Goal: Information Seeking & Learning: Check status

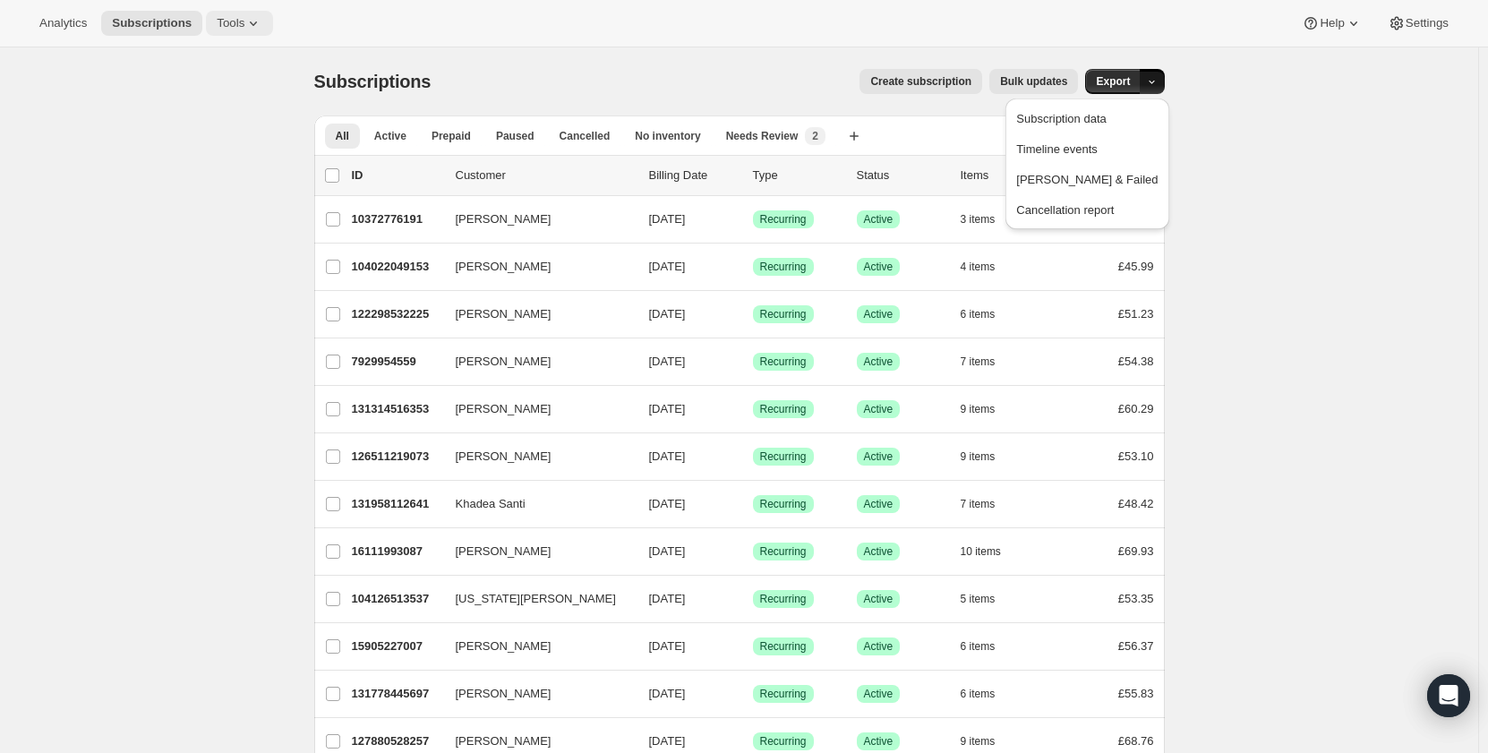
click at [249, 23] on icon at bounding box center [253, 23] width 18 height 18
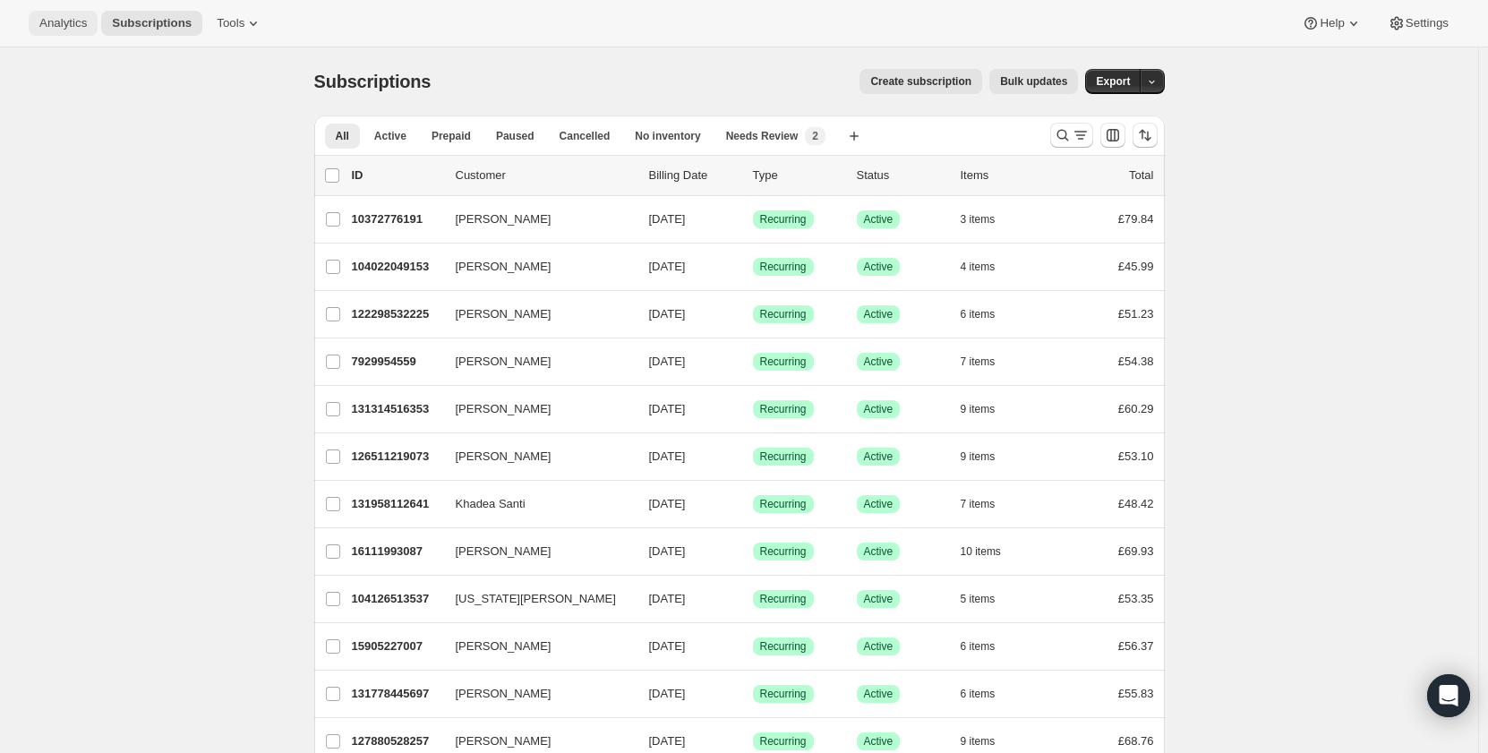
click at [57, 20] on span "Analytics" at bounding box center [62, 23] width 47 height 14
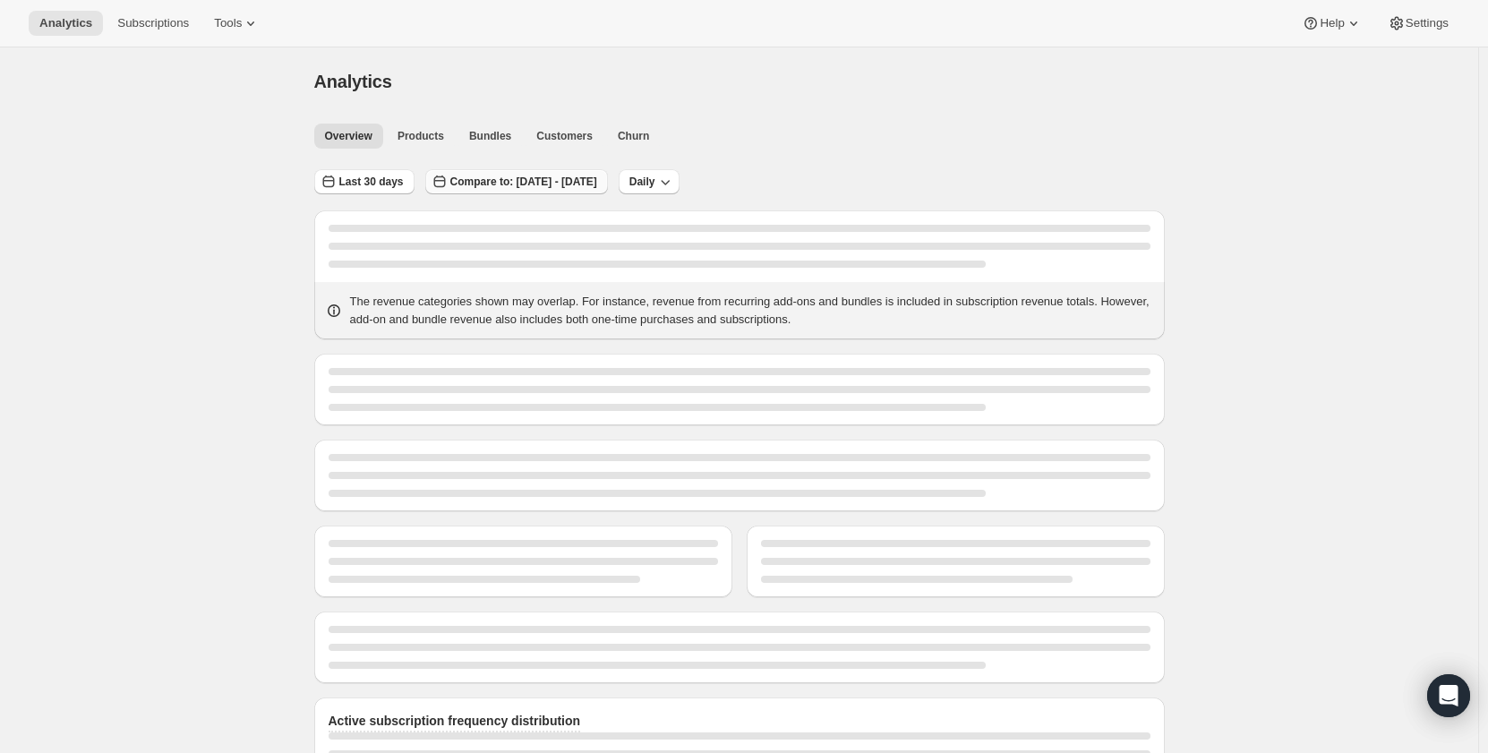
click at [548, 179] on span "Compare to: [DATE] - [DATE]" at bounding box center [523, 182] width 147 height 14
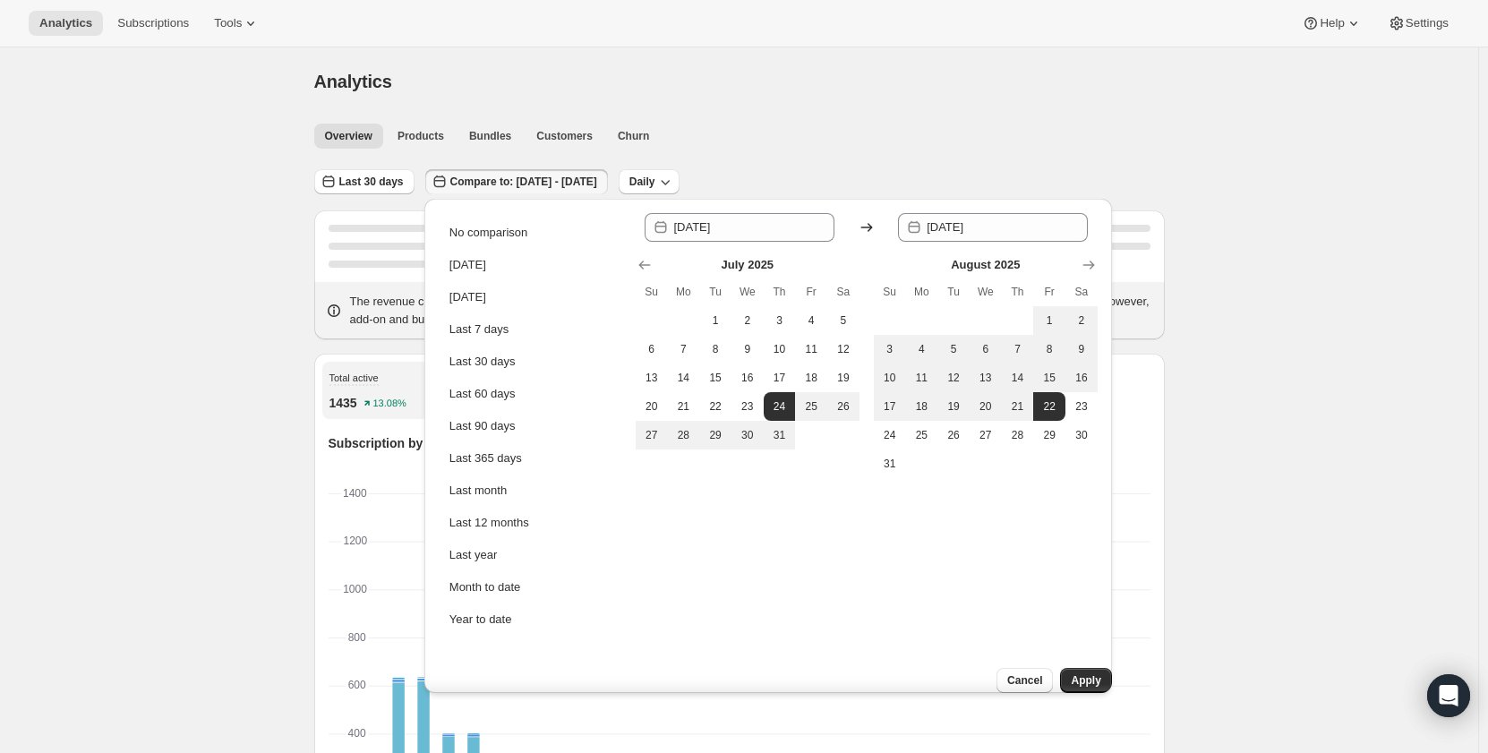
click at [548, 179] on span "Compare to: [DATE] - [DATE]" at bounding box center [523, 182] width 147 height 14
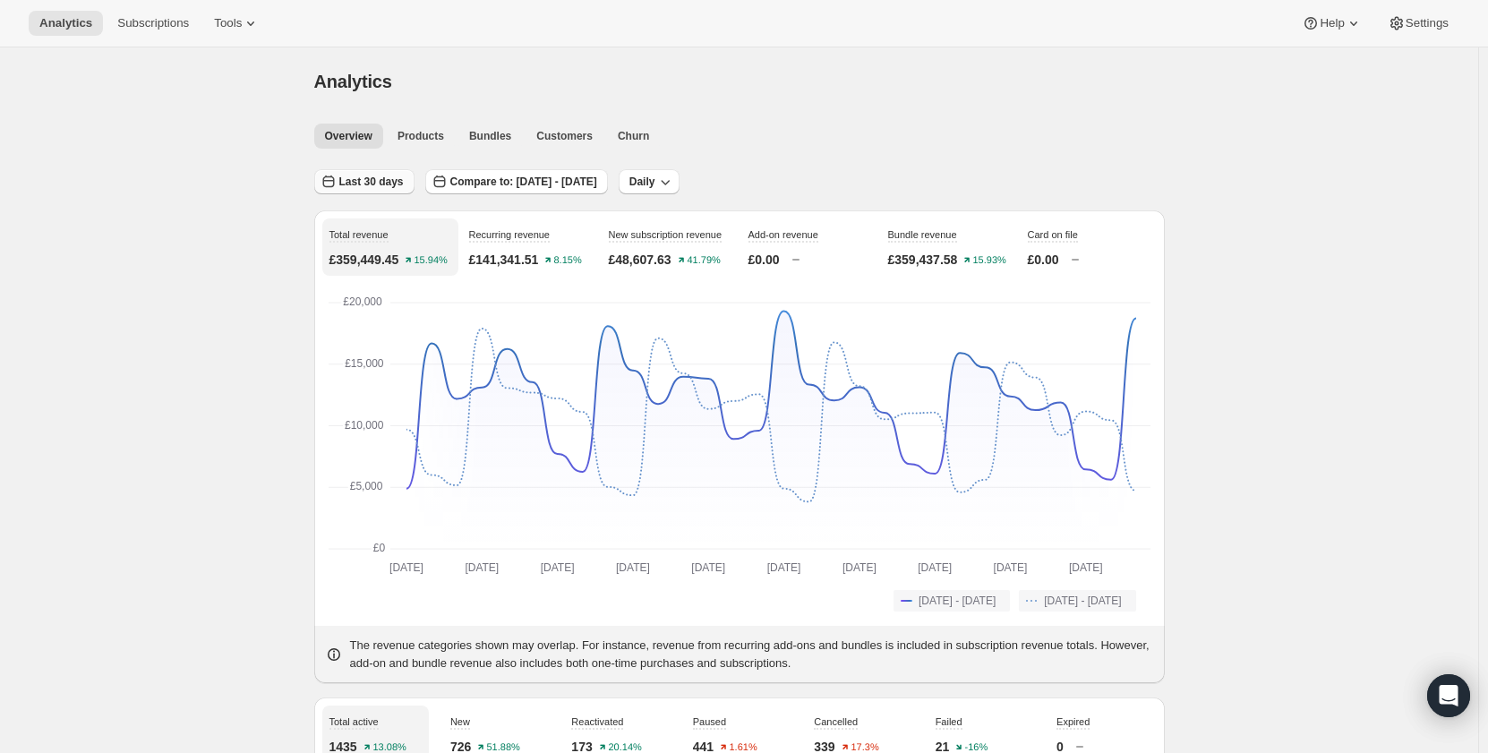
click at [342, 179] on button "Last 30 days" at bounding box center [364, 181] width 100 height 25
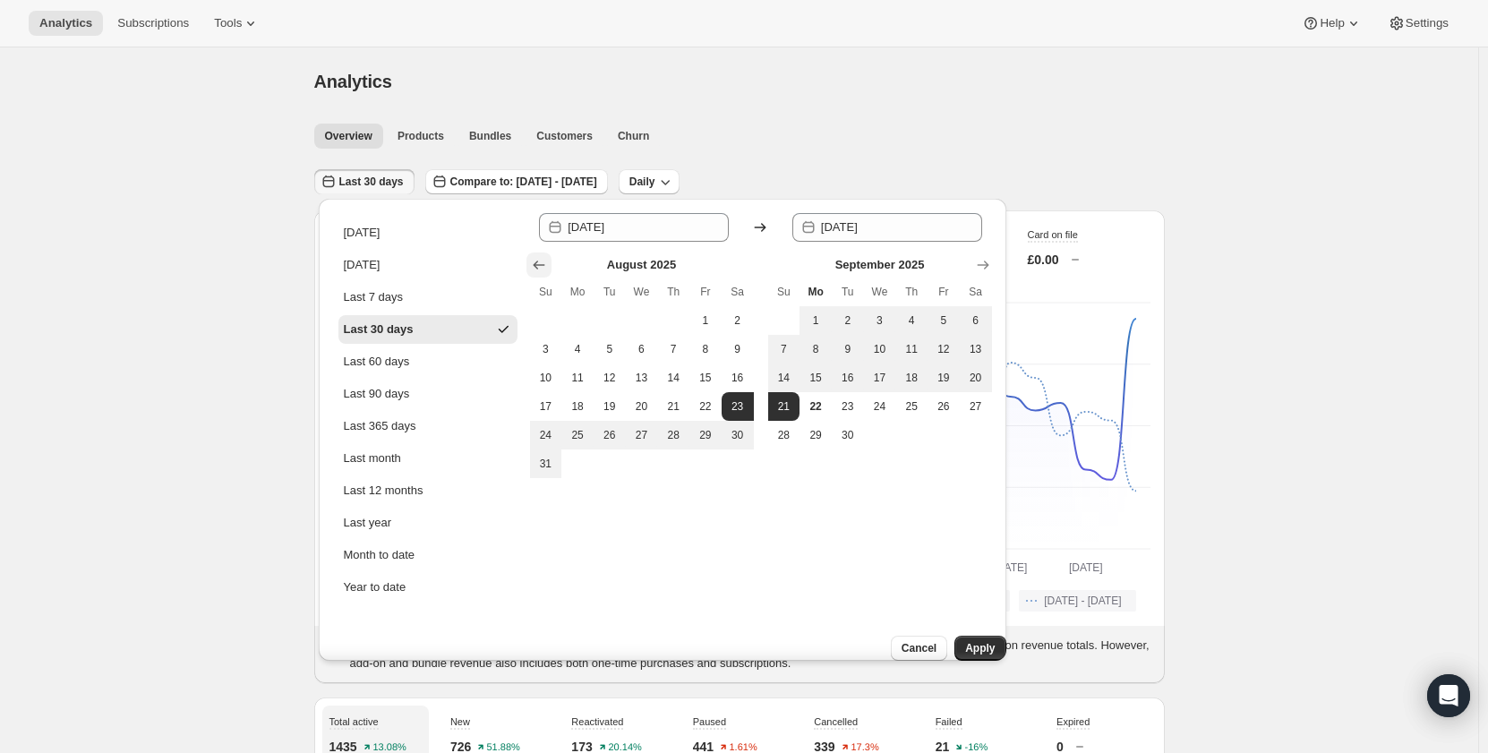
click at [546, 261] on icon "Show previous month, July 2025" at bounding box center [539, 265] width 18 height 18
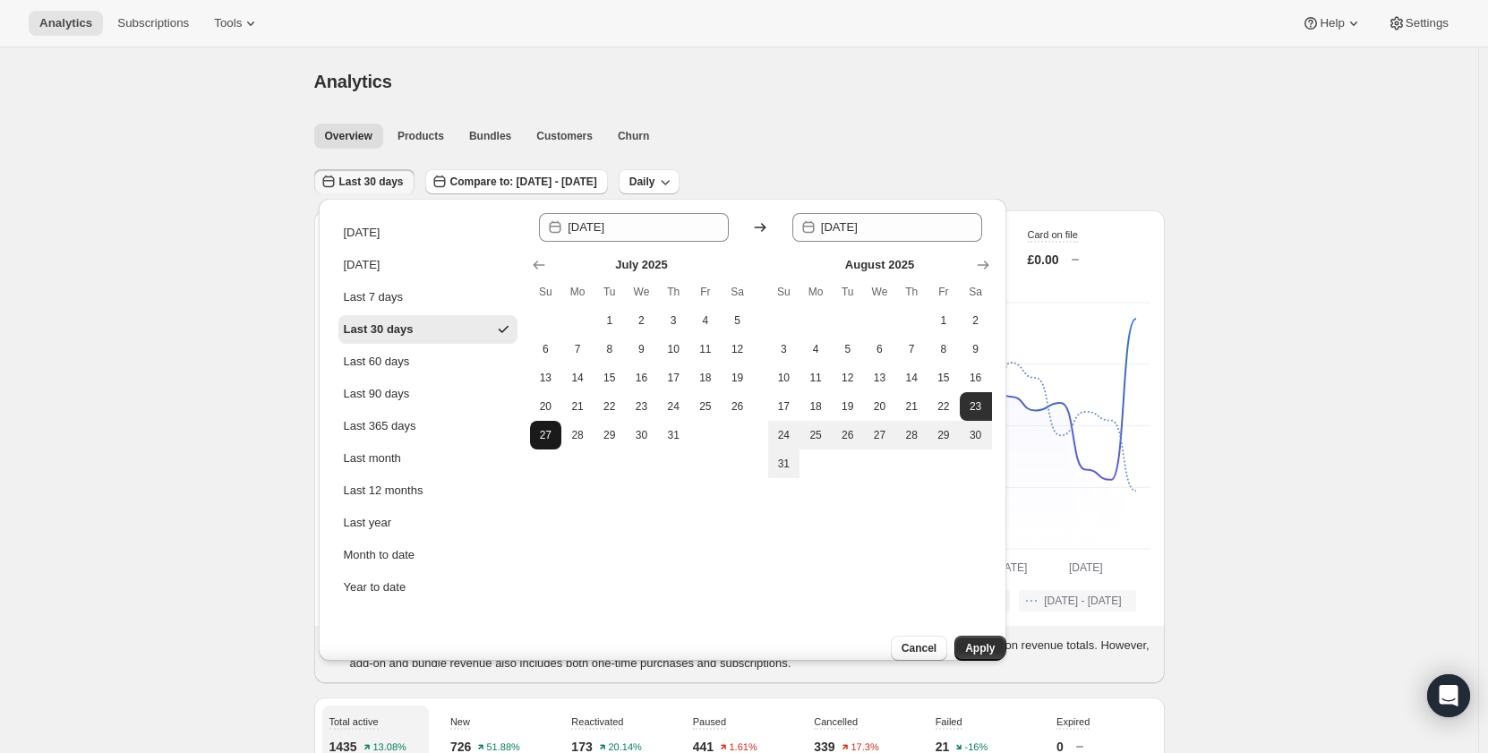
click at [550, 438] on span "27" at bounding box center [546, 435] width 18 height 14
type input "[DATE]"
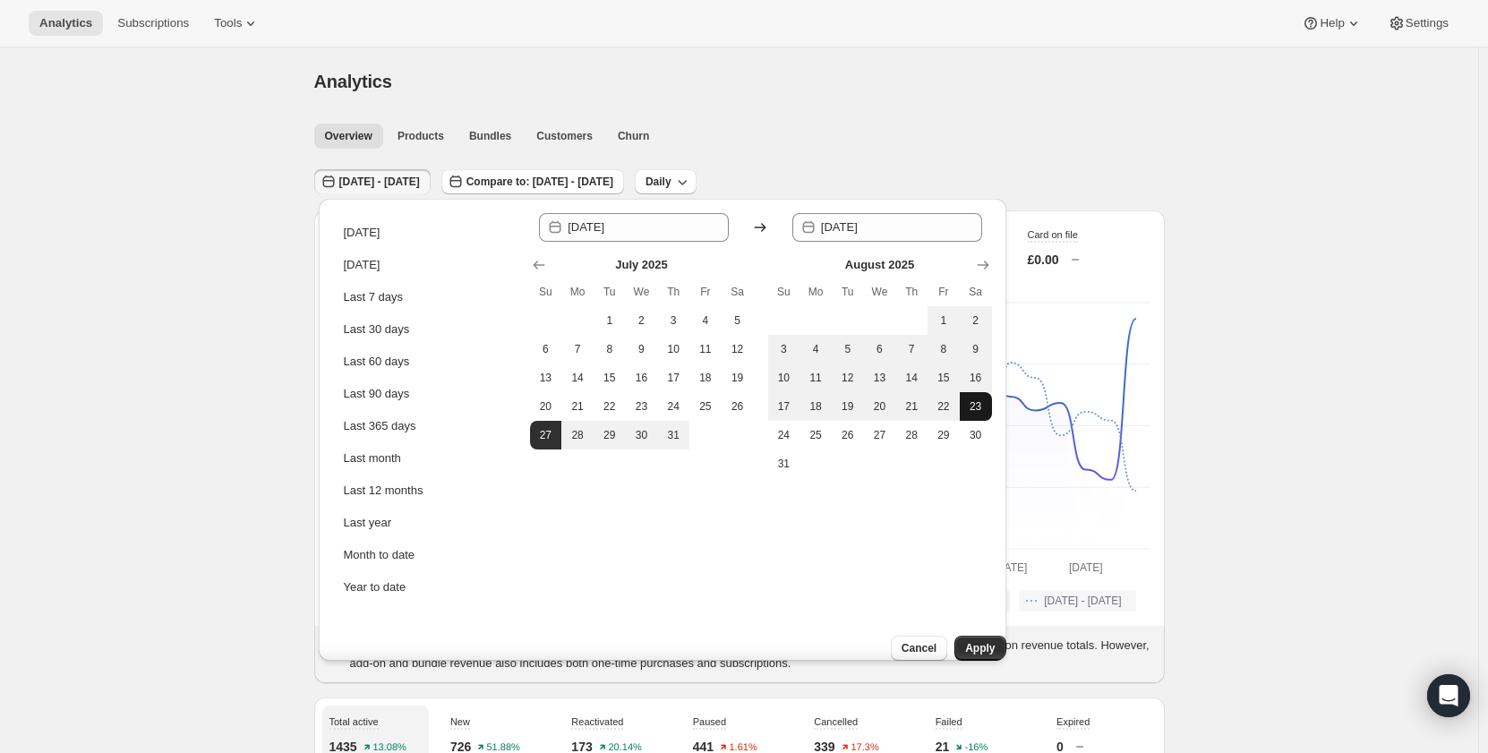
drag, startPoint x: 968, startPoint y: 407, endPoint x: 986, endPoint y: 414, distance: 19.8
click at [969, 407] on span "23" at bounding box center [976, 406] width 18 height 14
type input "[DATE]"
click at [975, 641] on span "Apply" at bounding box center [980, 648] width 30 height 14
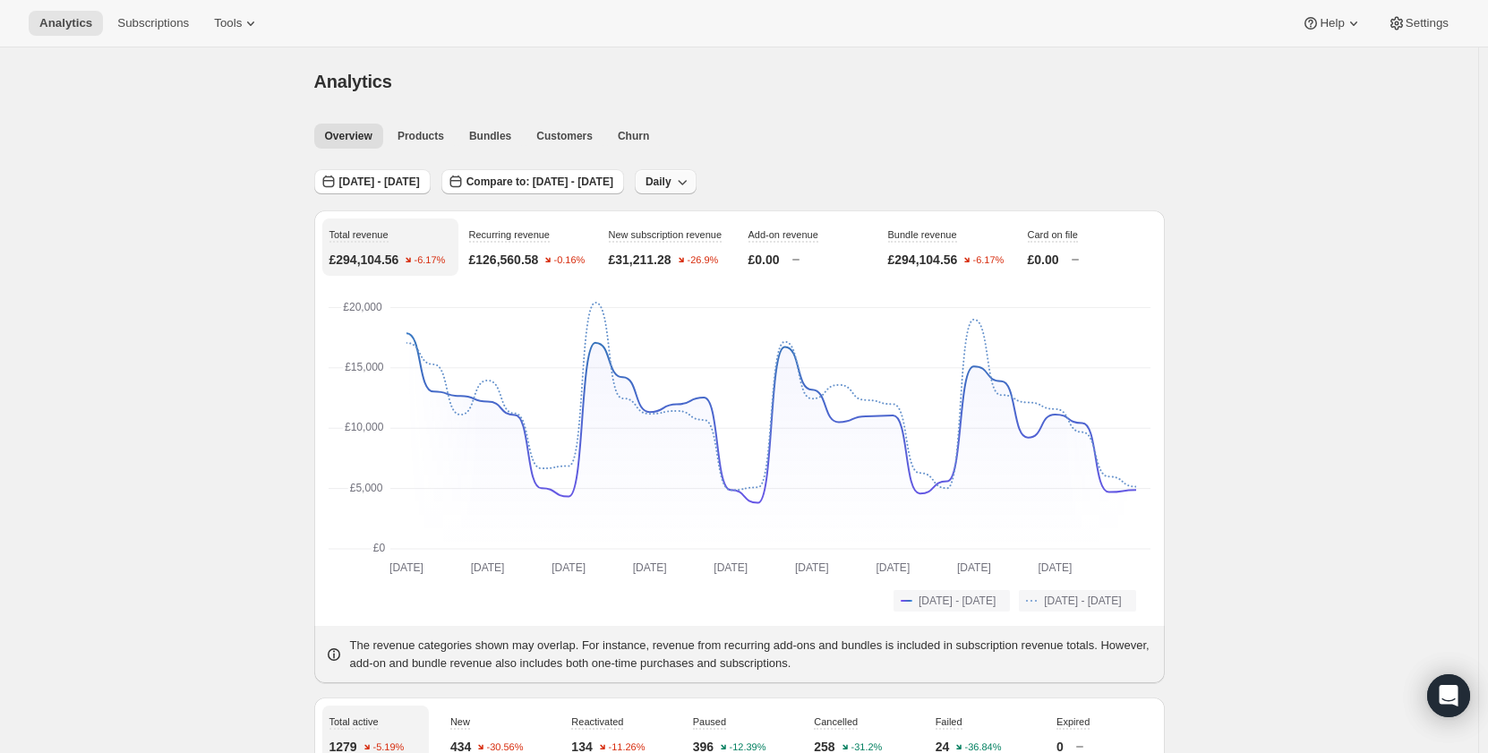
click at [691, 183] on icon "button" at bounding box center [682, 182] width 18 height 18
click at [780, 277] on span "Monthly" at bounding box center [764, 279] width 41 height 13
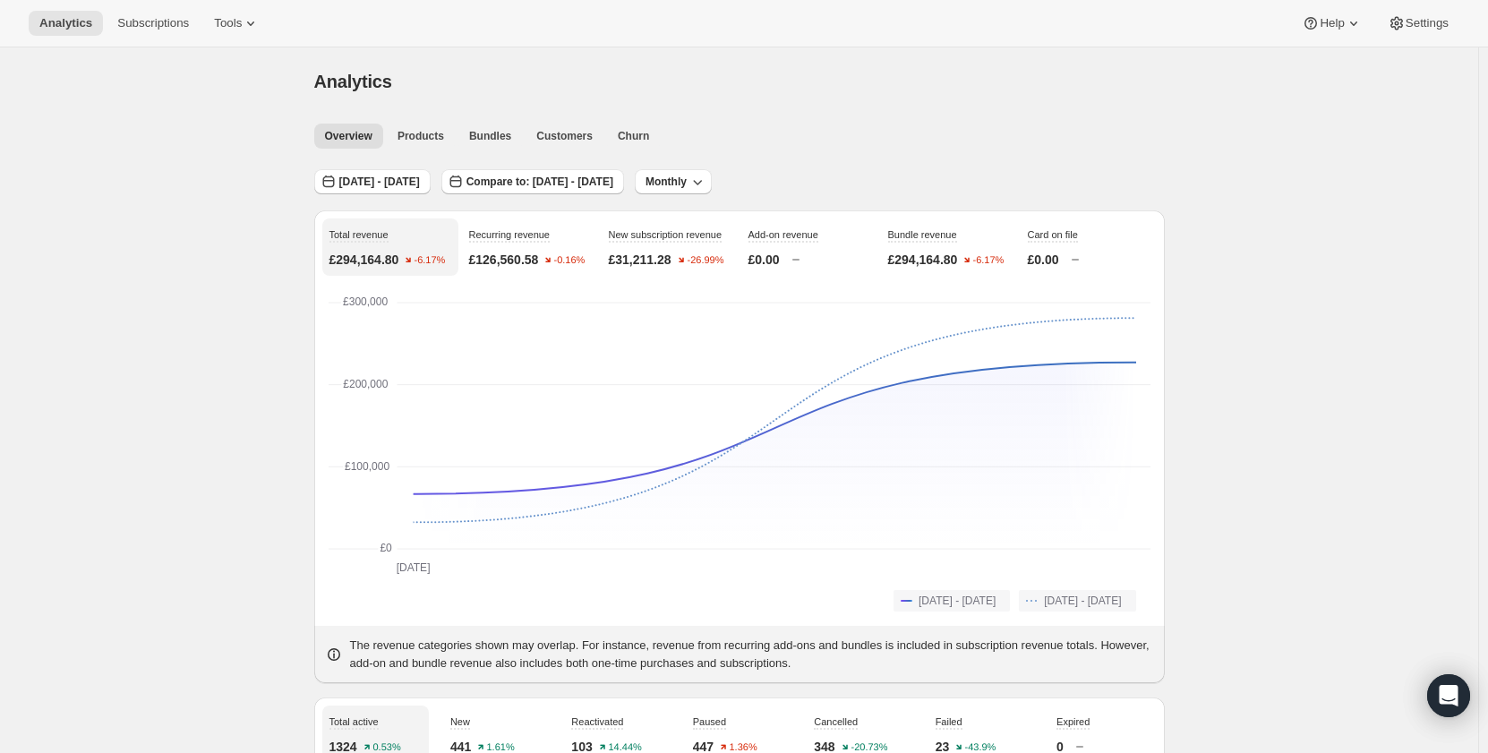
drag, startPoint x: 1, startPoint y: 248, endPoint x: 27, endPoint y: 248, distance: 26.0
click at [396, 183] on span "[DATE] - [DATE]" at bounding box center [379, 182] width 81 height 14
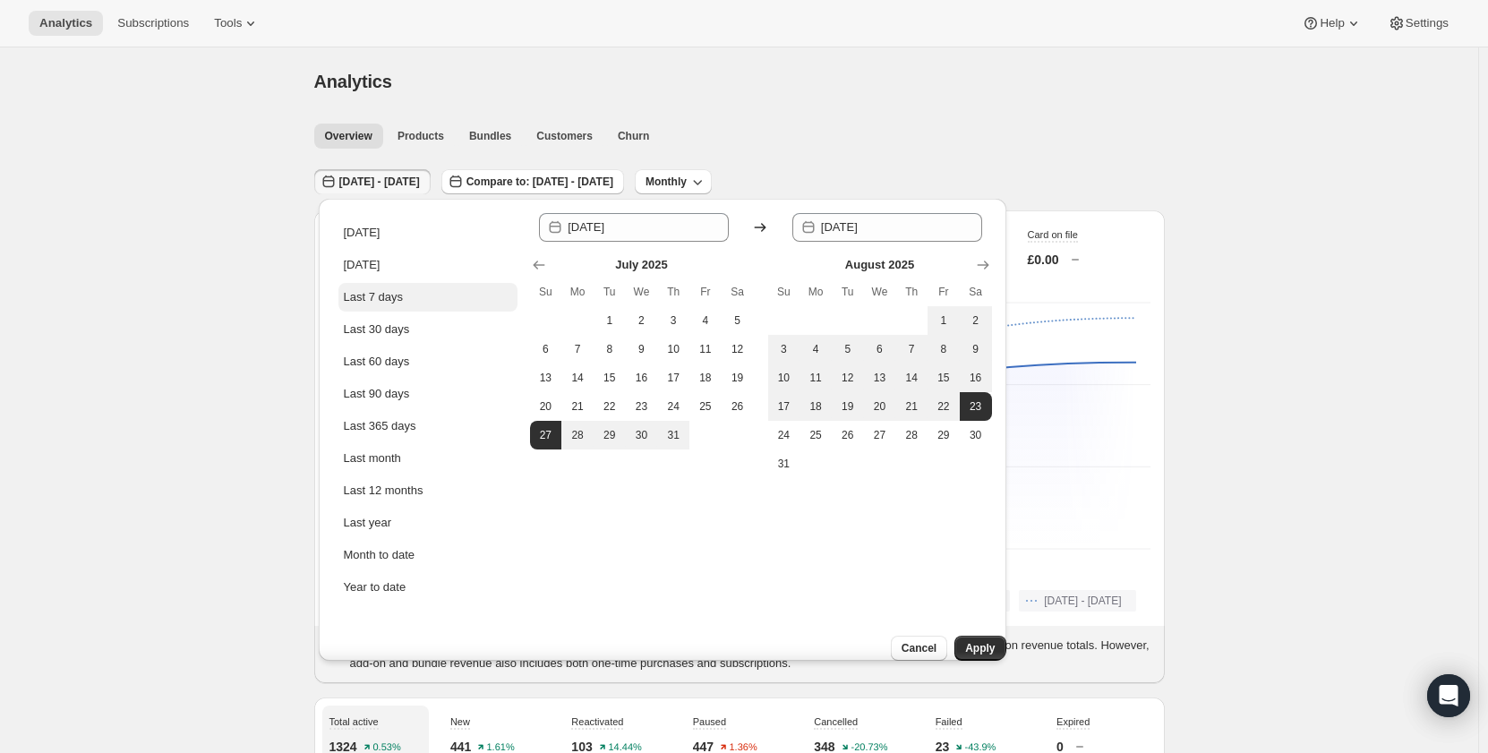
click at [413, 309] on button "Last 7 days" at bounding box center [427, 297] width 179 height 29
type input "[DATE]"
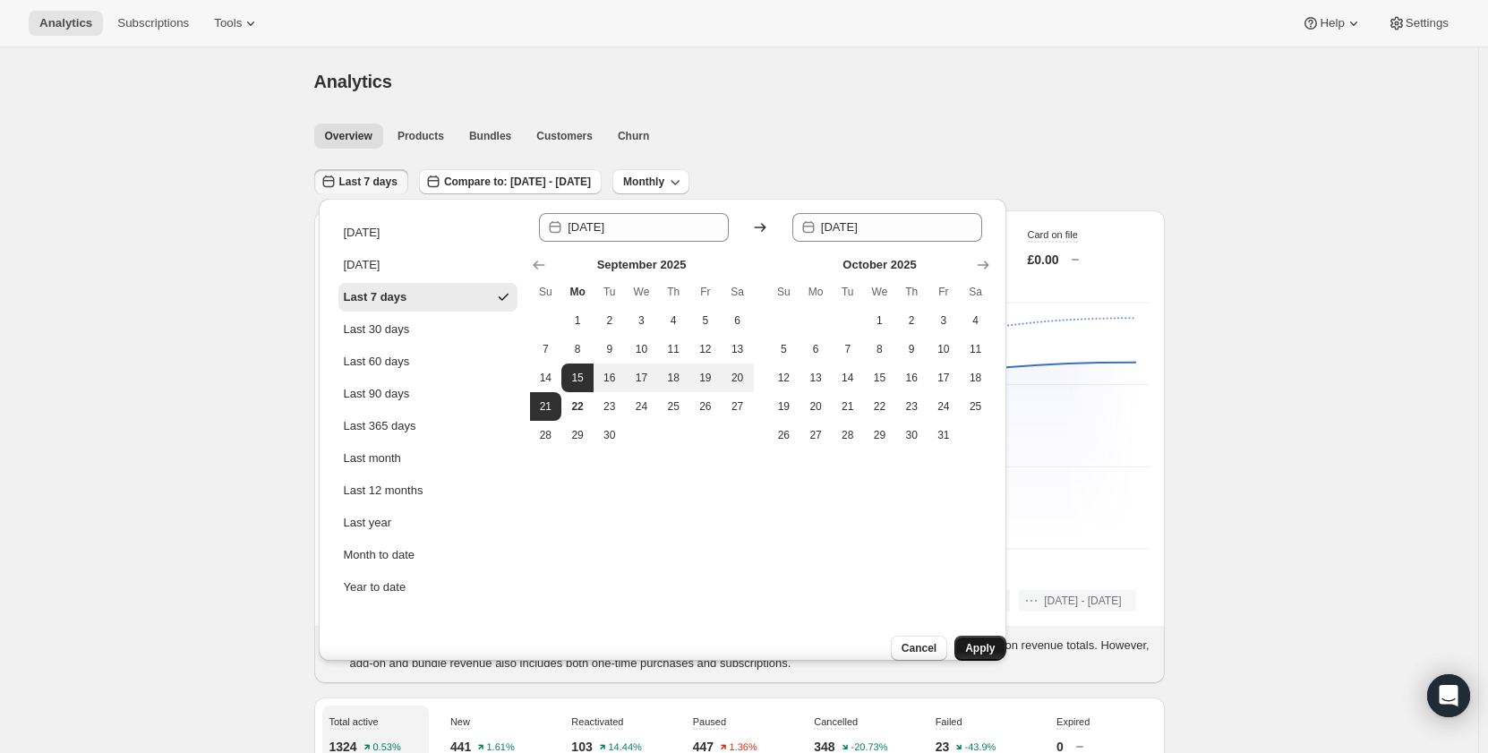
click at [974, 641] on span "Apply" at bounding box center [980, 648] width 30 height 14
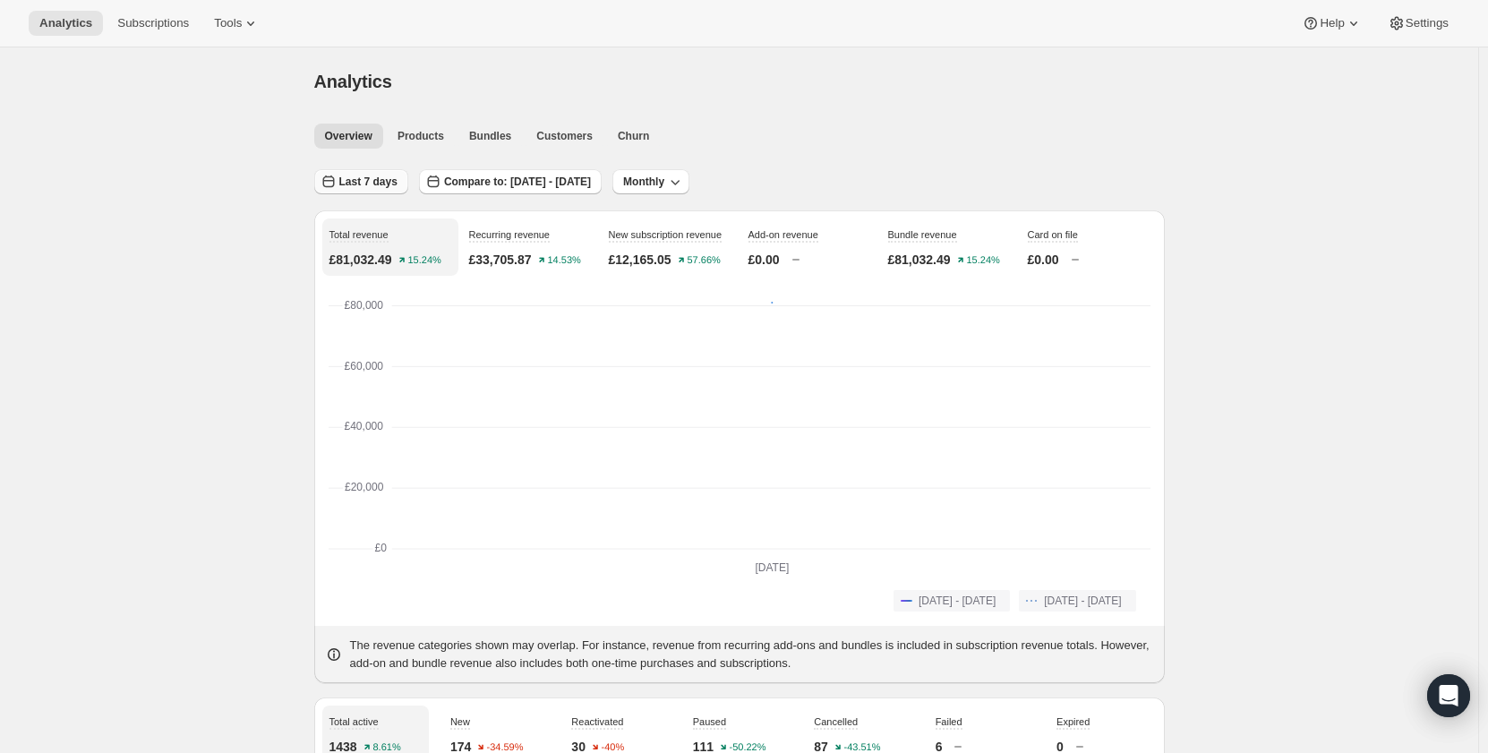
click at [382, 181] on span "Last 7 days" at bounding box center [368, 182] width 58 height 14
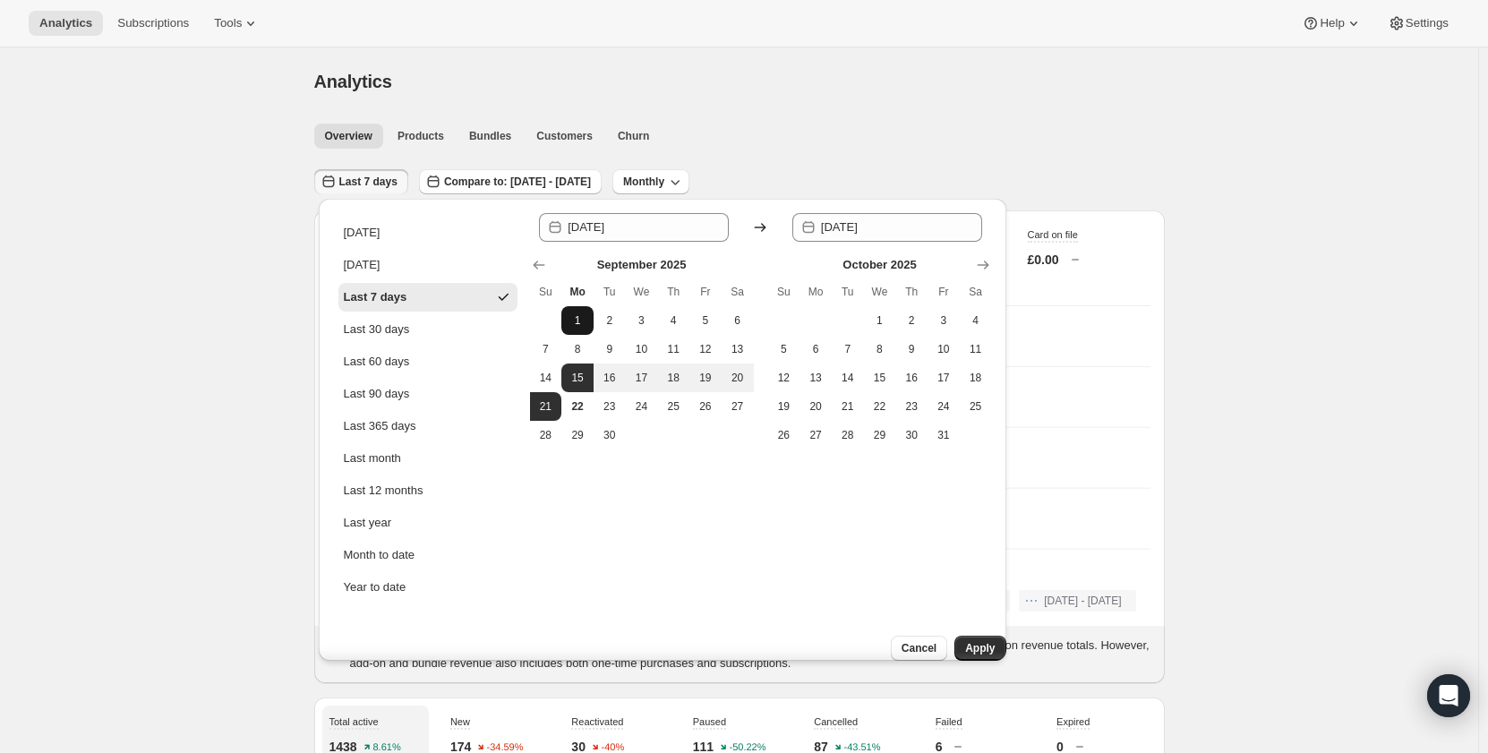
click at [587, 316] on button "1" at bounding box center [577, 320] width 32 height 29
type input "[DATE]"
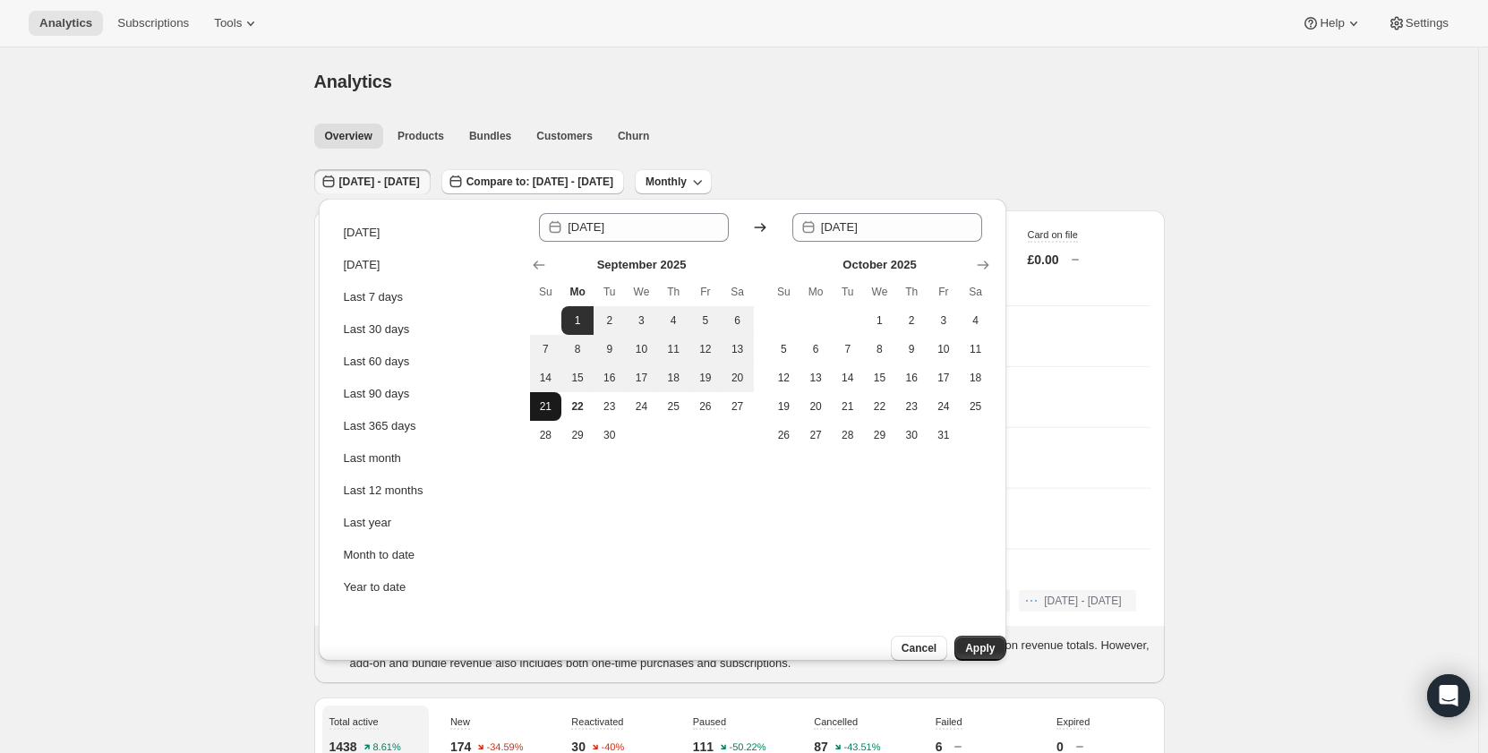
drag, startPoint x: 550, startPoint y: 403, endPoint x: 820, endPoint y: 531, distance: 298.3
click at [550, 404] on span "21" at bounding box center [546, 406] width 18 height 14
type input "[DATE]"
click at [965, 641] on span "Apply" at bounding box center [980, 648] width 30 height 14
